Goal: Information Seeking & Learning: Find specific fact

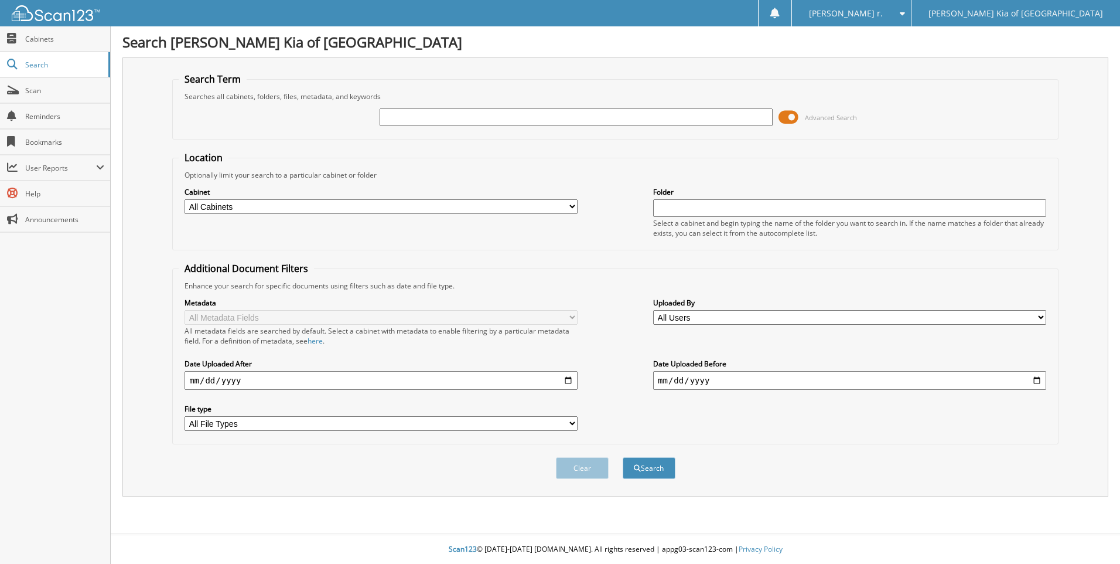
click at [583, 121] on input "text" at bounding box center [576, 117] width 393 height 18
type input "4437"
click at [623, 457] on button "Search" at bounding box center [649, 468] width 53 height 22
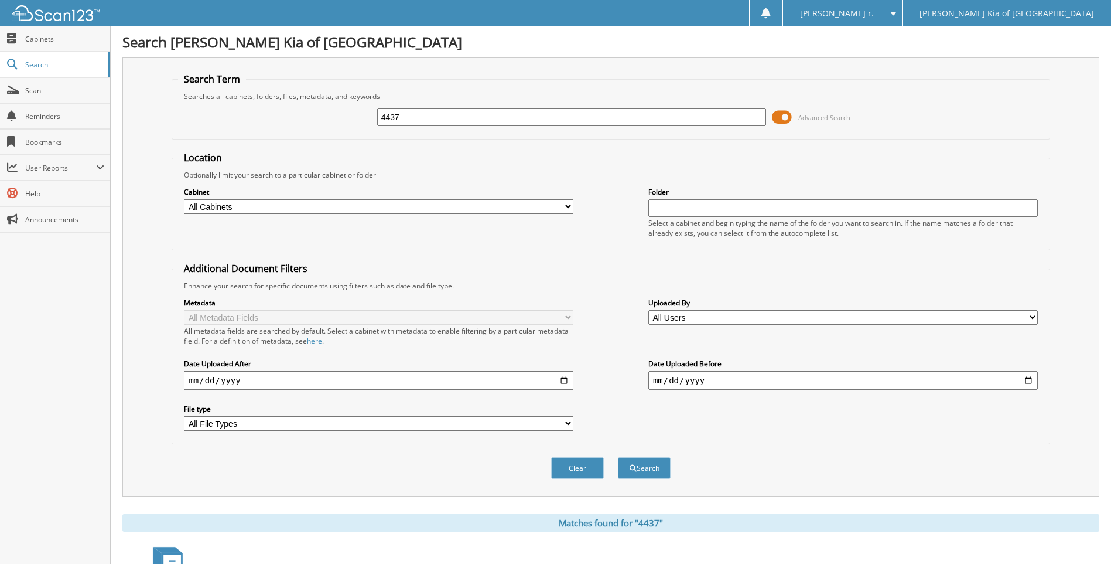
drag, startPoint x: 309, startPoint y: 117, endPoint x: 152, endPoint y: 97, distance: 158.3
click at [172, 104] on fieldset "Search Term Searches all cabinets, folders, files, metadata, and keywords 4437 …" at bounding box center [611, 106] width 878 height 67
type input "30502"
click at [618, 457] on button "Search" at bounding box center [644, 468] width 53 height 22
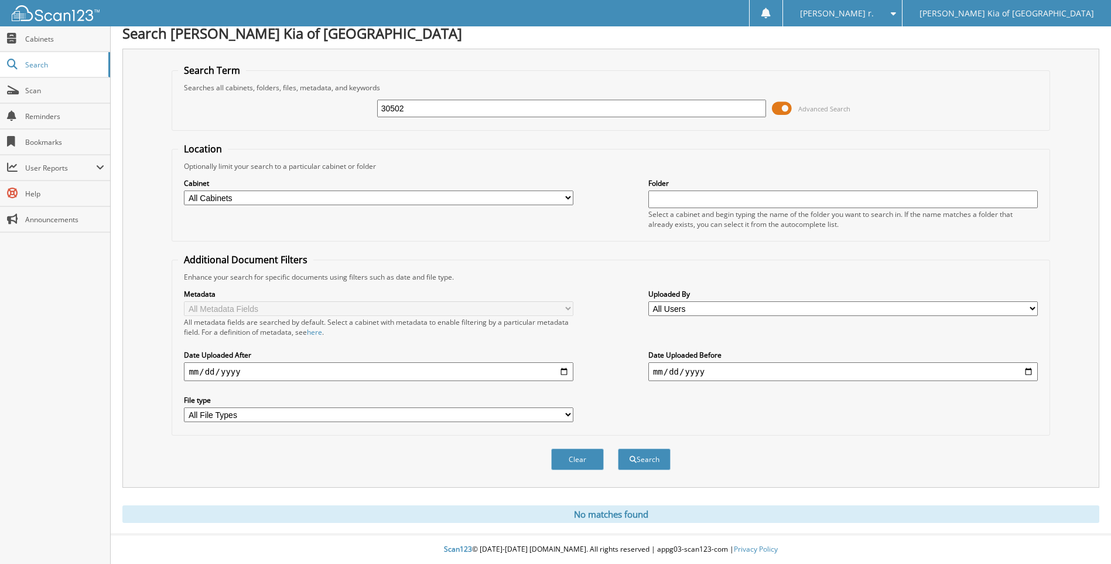
scroll to position [9, 0]
drag, startPoint x: 402, startPoint y: 108, endPoint x: 366, endPoint y: 101, distance: 36.3
click at [371, 103] on div "30502 Advanced Search" at bounding box center [610, 109] width 865 height 32
drag, startPoint x: 479, startPoint y: 108, endPoint x: 98, endPoint y: 84, distance: 381.6
click at [128, 82] on div "Search Term Searches all cabinets, folders, files, metadata, and keywords 30502…" at bounding box center [610, 268] width 977 height 439
